Goal: Browse casually

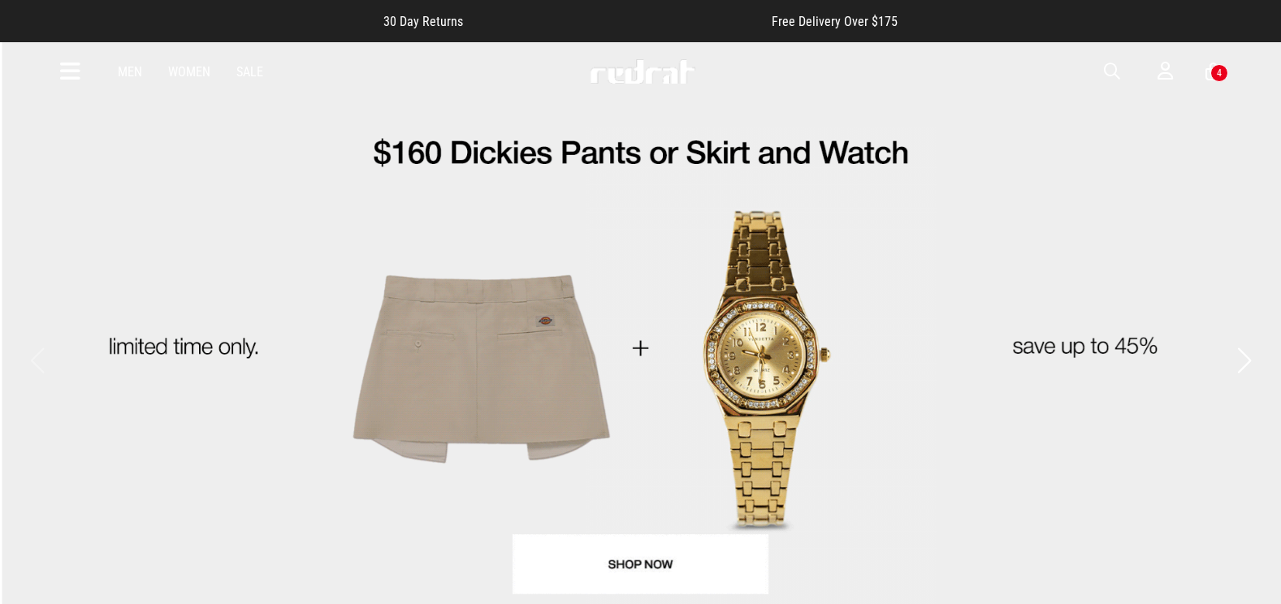
click at [73, 75] on icon at bounding box center [70, 71] width 20 height 27
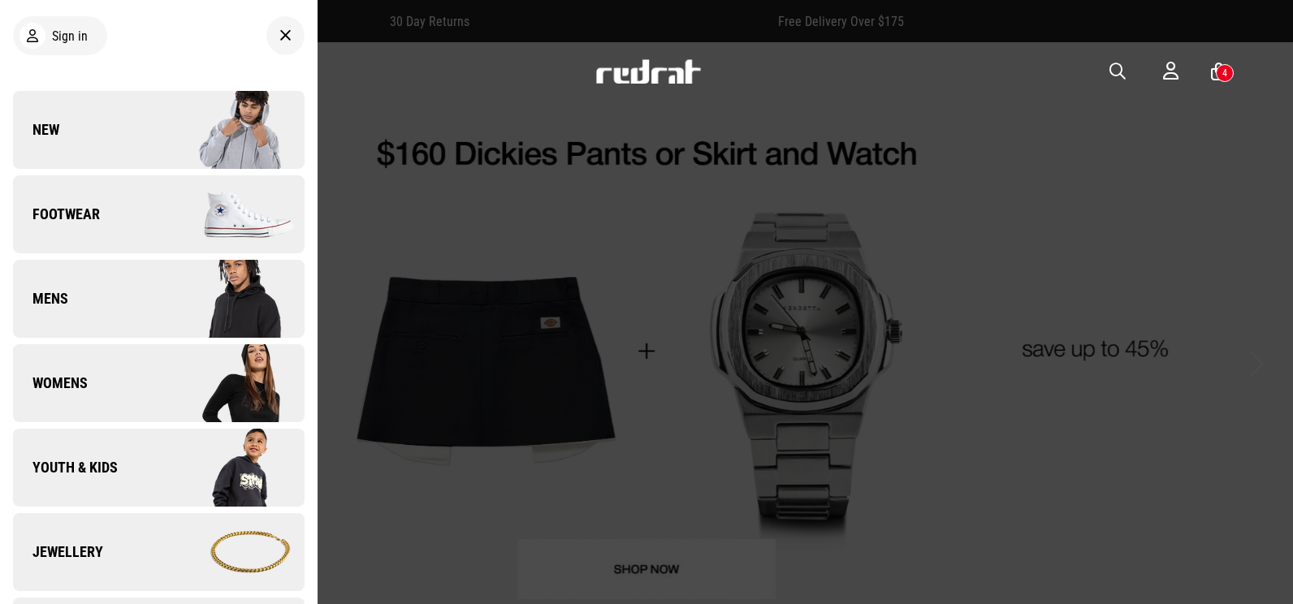
click at [158, 124] on img at bounding box center [230, 129] width 145 height 81
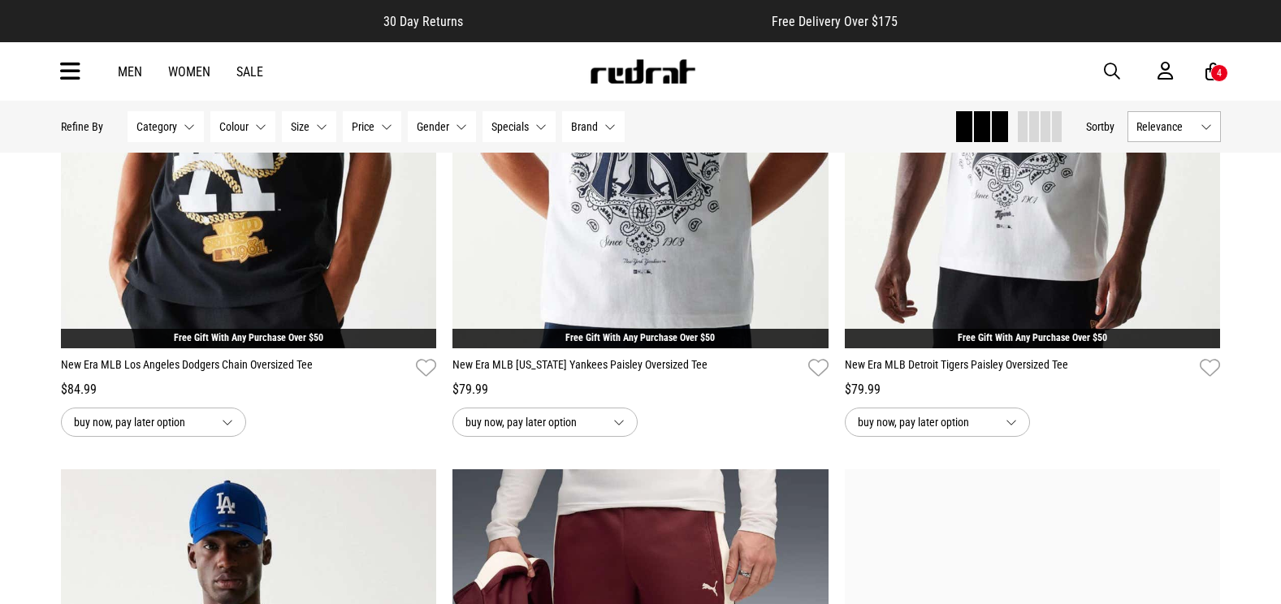
scroll to position [1300, 0]
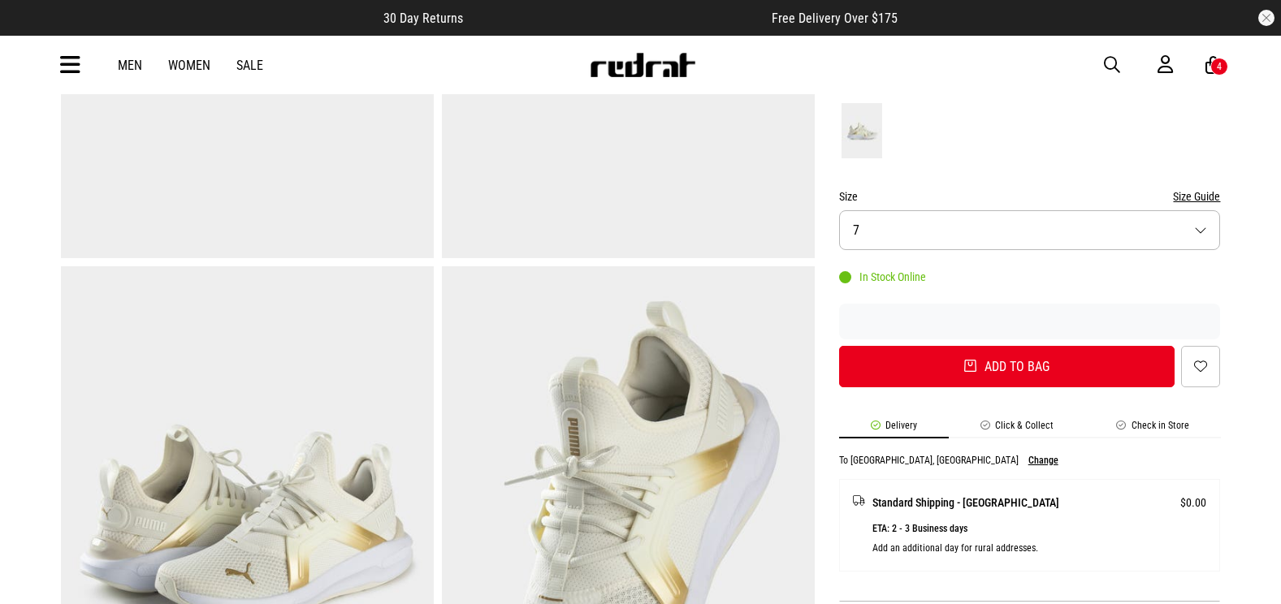
click at [660, 66] on img at bounding box center [642, 65] width 107 height 24
